Goal: Task Accomplishment & Management: Manage account settings

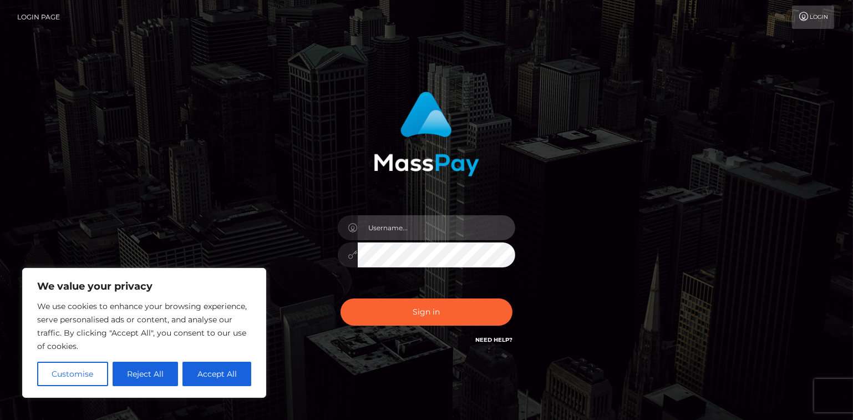
click at [431, 224] on input "text" at bounding box center [437, 227] width 158 height 25
type input "[EMAIL_ADDRESS][DOMAIN_NAME]"
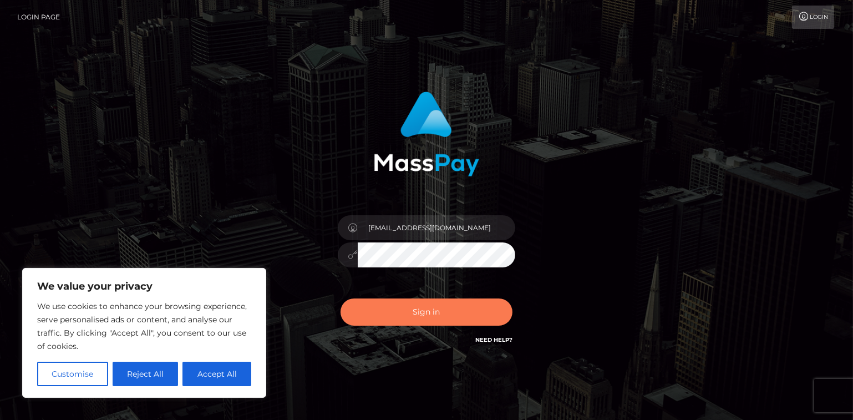
click at [412, 314] on button "Sign in" at bounding box center [427, 312] width 172 height 27
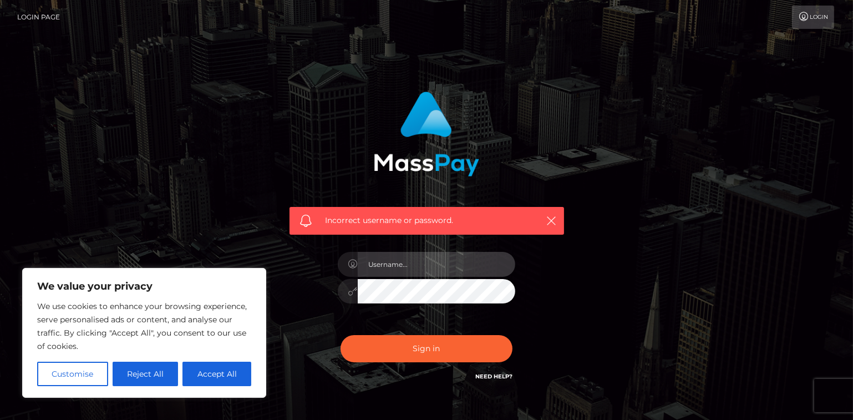
click at [417, 256] on input "text" at bounding box center [437, 264] width 158 height 25
